Goal: Task Accomplishment & Management: Manage account settings

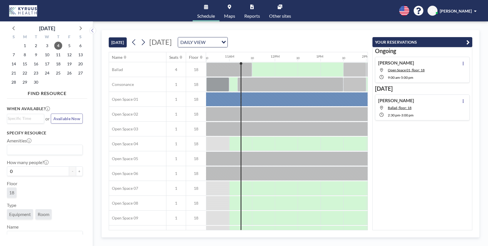
scroll to position [0, 480]
click at [463, 99] on icon at bounding box center [463, 101] width 1 height 4
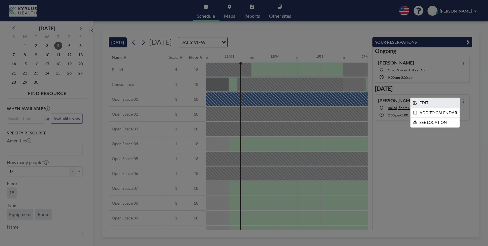
click at [421, 101] on li "EDIT" at bounding box center [435, 103] width 49 height 10
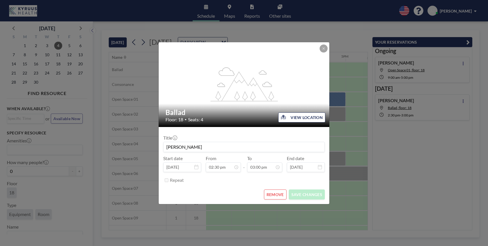
scroll to position [0, 640]
click at [270, 193] on button "REMOVE" at bounding box center [275, 195] width 23 height 10
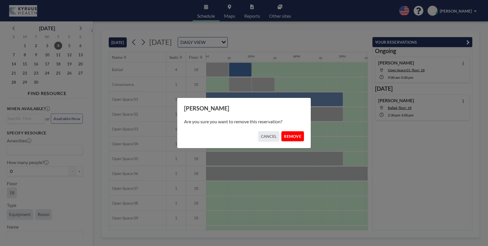
click at [289, 134] on button "REMOVE" at bounding box center [293, 136] width 23 height 10
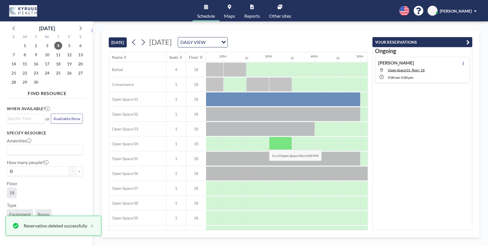
scroll to position [0, 616]
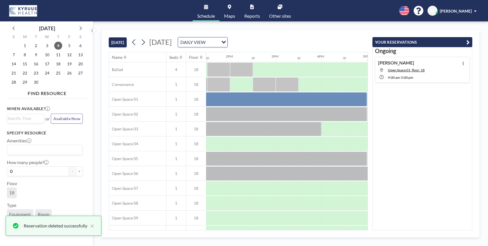
click at [204, 11] on link "Schedule" at bounding box center [206, 10] width 27 height 21
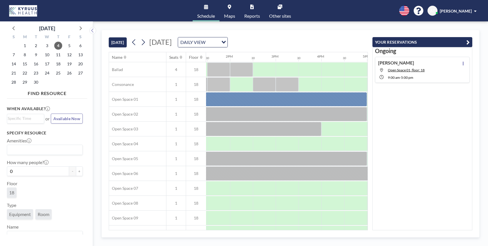
click at [224, 9] on link "Maps" at bounding box center [230, 10] width 20 height 21
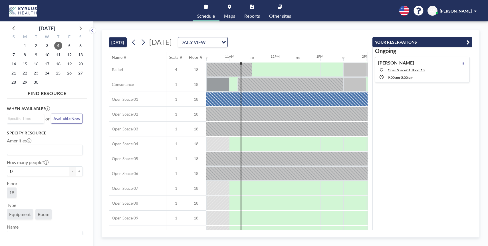
scroll to position [0, 480]
click at [23, 119] on input "Search for option" at bounding box center [24, 118] width 33 height 7
click at [21, 169] on li "2:30 pm" at bounding box center [25, 169] width 36 height 9
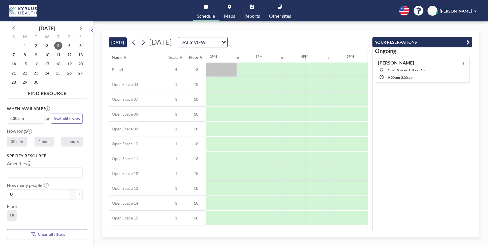
scroll to position [0, 640]
click at [42, 142] on label "1 hour" at bounding box center [45, 141] width 20 height 9
radio input "true"
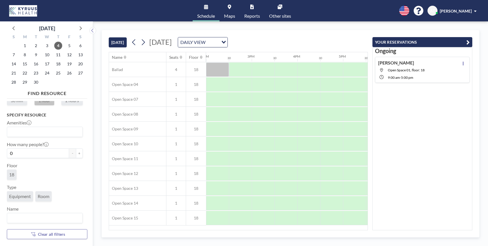
scroll to position [41, 0]
click at [7, 175] on span "18" at bounding box center [12, 174] width 10 height 10
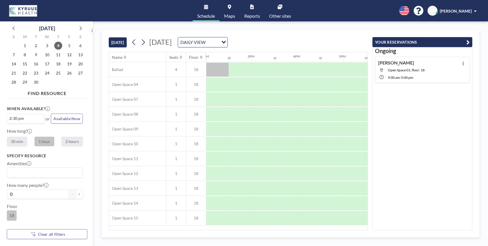
scroll to position [0, 0]
